Goal: Task Accomplishment & Management: Manage account settings

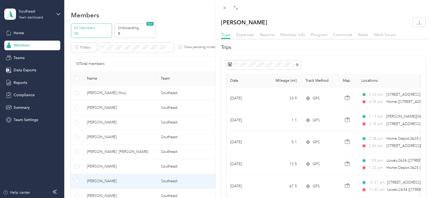
scroll to position [0, 61]
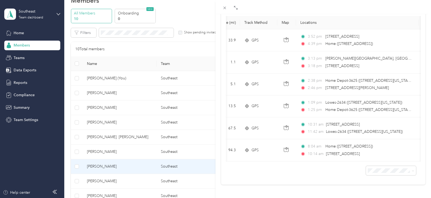
click at [19, 85] on div "[PERSON_NAME] Trips Expenses Reports Member info Program Commute Rates Work hou…" at bounding box center [215, 99] width 431 height 198
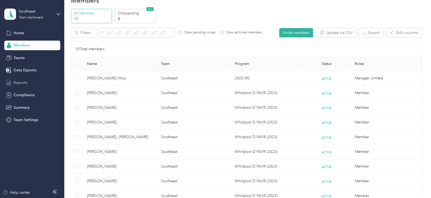
click at [24, 81] on span "Reports" at bounding box center [21, 83] width 14 height 6
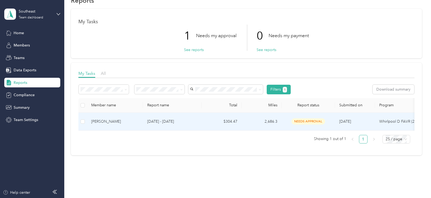
click at [109, 124] on td "[PERSON_NAME]" at bounding box center [115, 122] width 56 height 18
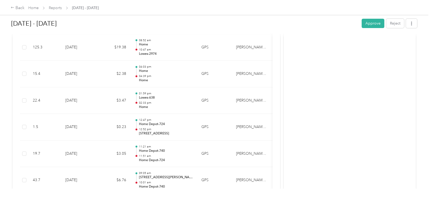
scroll to position [803, 0]
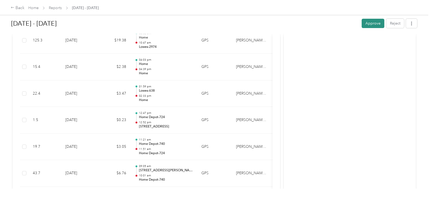
click at [374, 23] on button "Approve" at bounding box center [373, 23] width 23 height 9
